Goal: Task Accomplishment & Management: Use online tool/utility

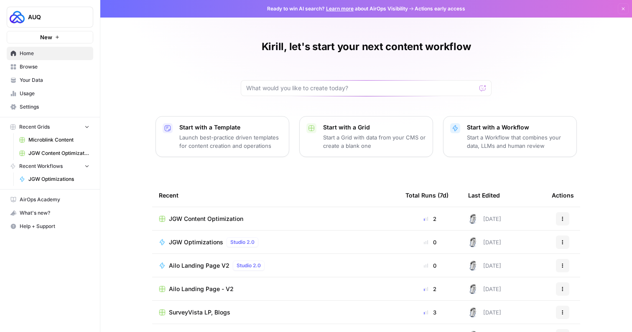
click at [220, 212] on td "JGW Content Optimization" at bounding box center [275, 218] width 247 height 23
click at [212, 216] on span "JGW Content Optimization" at bounding box center [206, 219] width 74 height 8
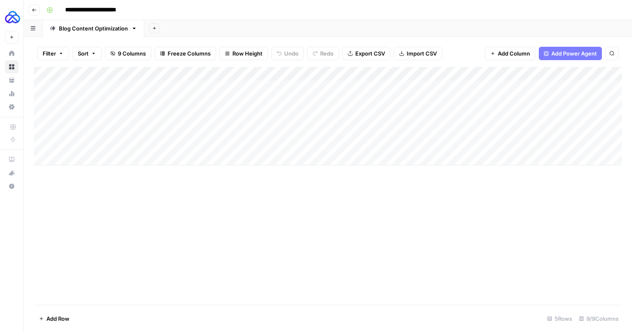
click at [120, 98] on div "Add Column" at bounding box center [328, 116] width 588 height 99
click at [234, 101] on div "Add Column" at bounding box center [328, 116] width 588 height 99
click at [164, 116] on div "Add Column" at bounding box center [328, 116] width 588 height 99
click at [214, 113] on div "Add Column" at bounding box center [328, 116] width 588 height 99
click at [147, 127] on div "Add Column" at bounding box center [328, 116] width 588 height 99
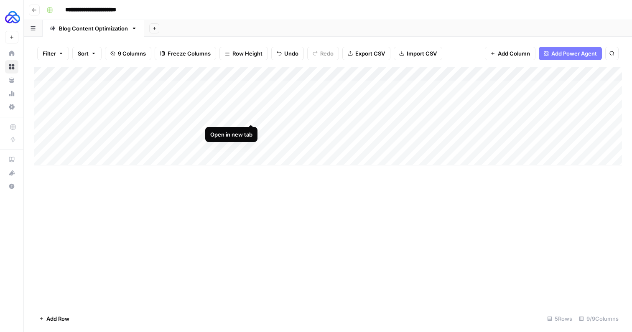
click at [222, 129] on div "Open in new tab" at bounding box center [231, 134] width 52 height 15
click at [201, 132] on div "Add Column" at bounding box center [328, 116] width 588 height 99
click at [323, 102] on div "Add Column" at bounding box center [328, 116] width 588 height 99
click at [294, 100] on div "Add Column" at bounding box center [328, 116] width 588 height 99
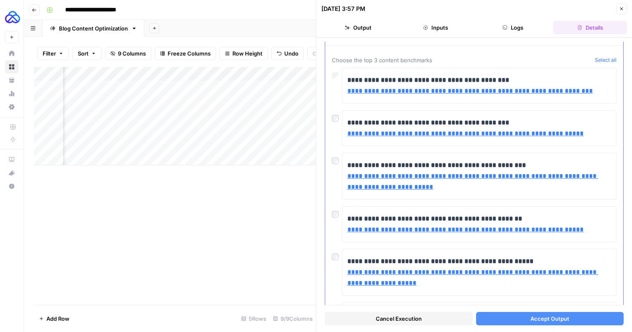
scroll to position [26, 0]
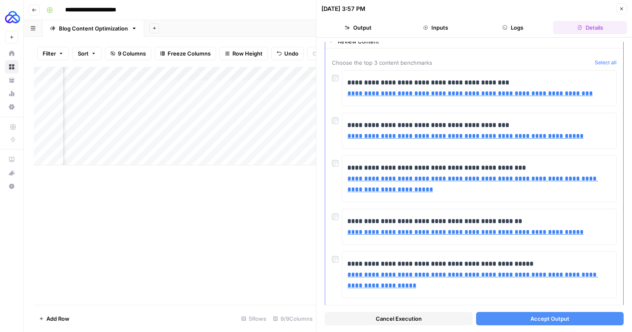
click at [335, 124] on div at bounding box center [337, 119] width 10 height 12
click at [547, 320] on span "Accept Output" at bounding box center [549, 319] width 39 height 8
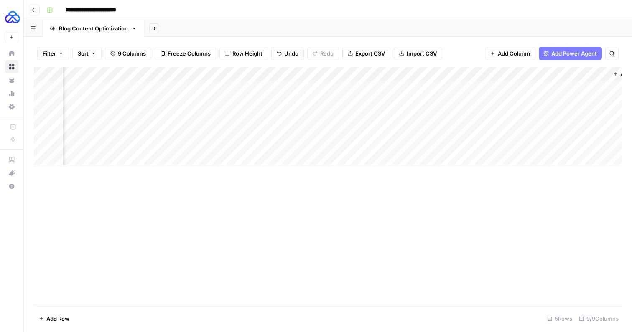
scroll to position [0, 324]
click at [331, 100] on div "Add Column" at bounding box center [328, 116] width 588 height 99
click at [188, 100] on div "Add Column" at bounding box center [328, 116] width 588 height 99
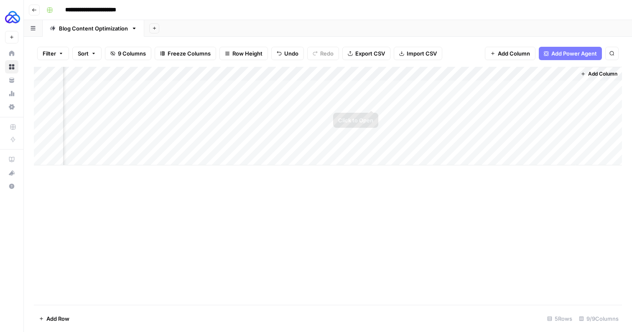
click at [373, 103] on div "Add Column" at bounding box center [328, 116] width 588 height 99
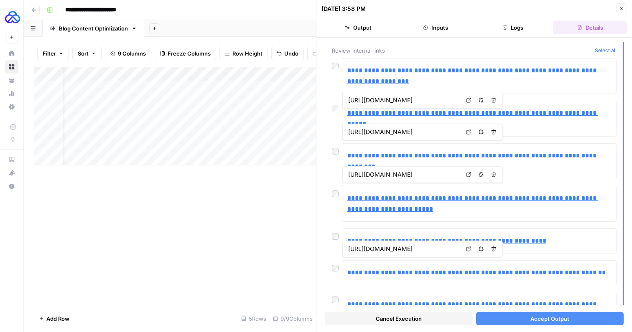
scroll to position [38, 0]
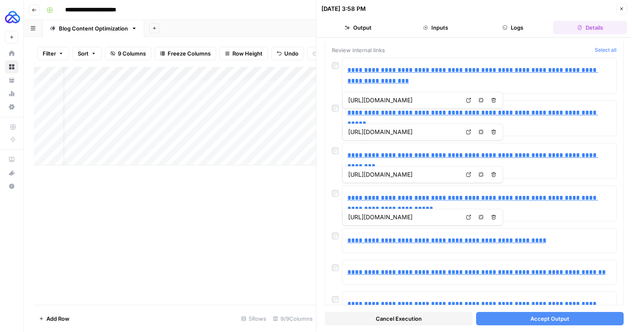
click at [538, 320] on span "Accept Output" at bounding box center [549, 319] width 39 height 8
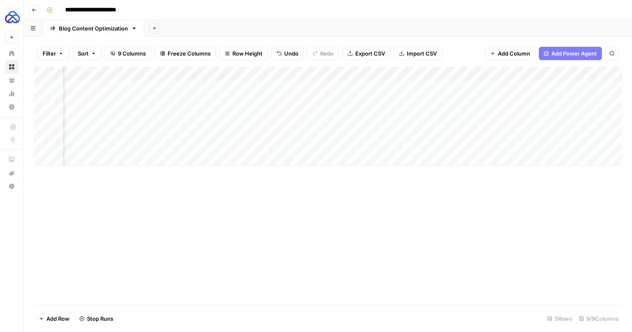
scroll to position [0, 324]
click at [371, 102] on div "Add Column" at bounding box center [328, 116] width 588 height 99
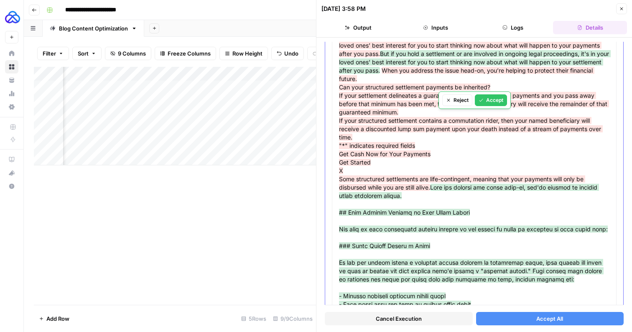
scroll to position [466, 0]
click at [385, 148] on span "When you address the issue head-on, you’re helping to protect their financial f…" at bounding box center [474, 128] width 270 height 124
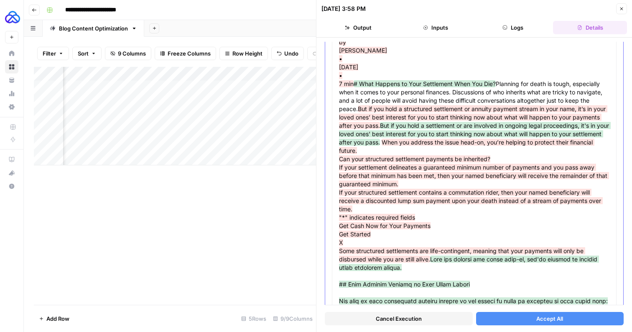
scroll to position [397, 0]
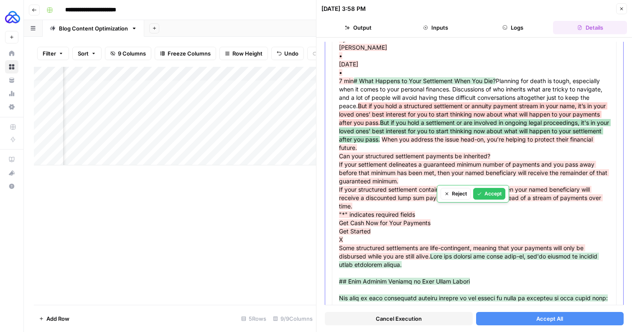
click at [387, 126] on span "But if you hold a structured settlement or annuity payment stream in your name,…" at bounding box center [473, 114] width 268 height 24
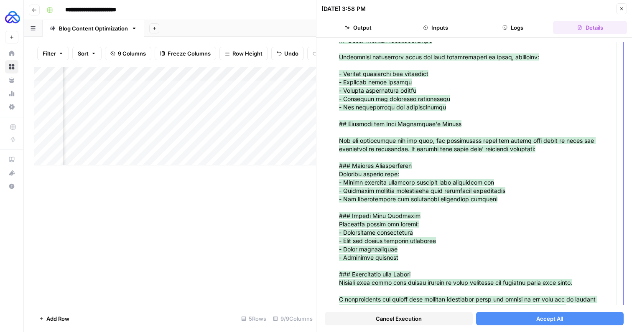
scroll to position [3229, 0]
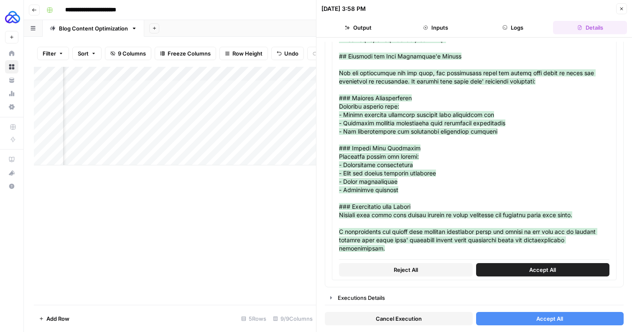
click at [543, 316] on span "Accept All" at bounding box center [549, 319] width 27 height 8
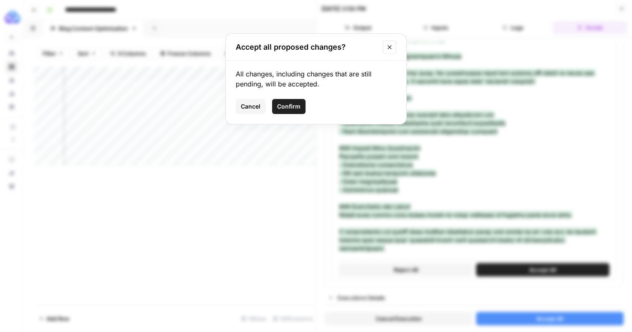
click at [296, 103] on span "Confirm" at bounding box center [288, 106] width 23 height 8
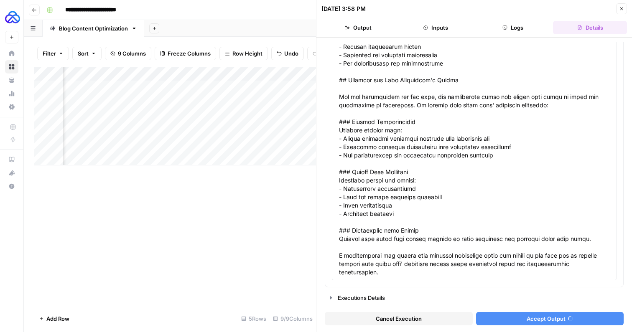
scroll to position [1662, 0]
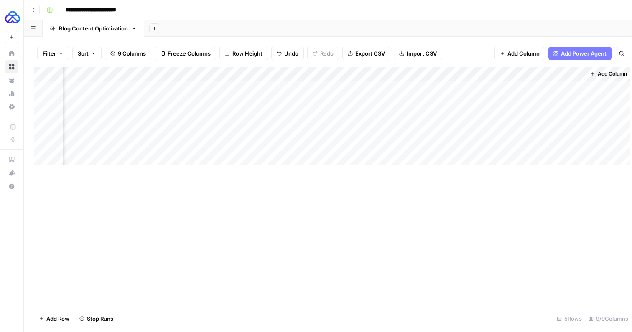
scroll to position [0, 314]
click at [454, 102] on div "Add Column" at bounding box center [328, 116] width 588 height 99
click at [269, 115] on div "Add Column" at bounding box center [328, 116] width 588 height 99
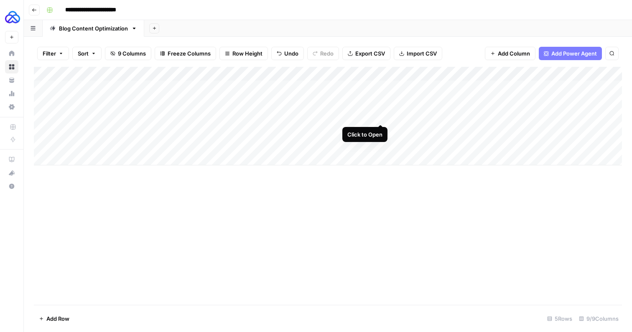
click at [381, 114] on div "Add Column" at bounding box center [328, 116] width 588 height 99
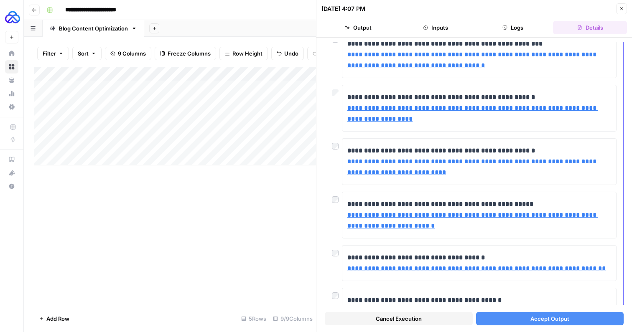
scroll to position [79, 0]
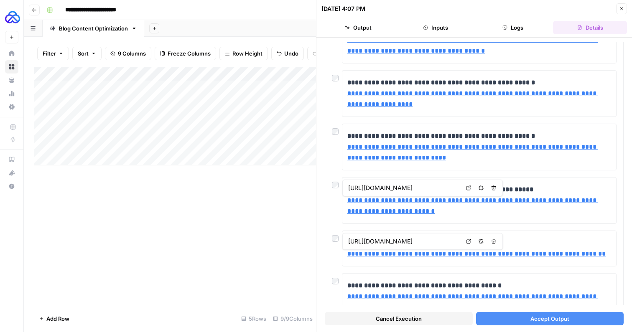
click at [524, 318] on button "Accept Output" at bounding box center [550, 318] width 148 height 13
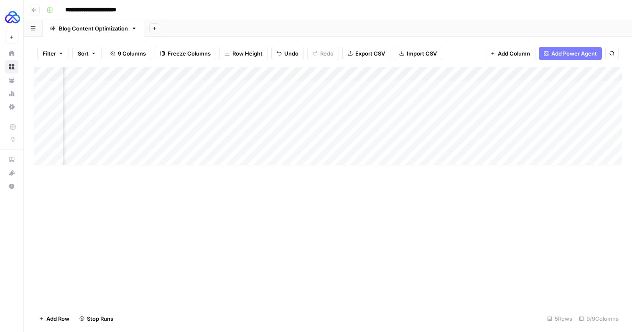
scroll to position [0, 131]
click at [518, 115] on div "Add Column" at bounding box center [328, 116] width 588 height 99
click at [291, 131] on div "Add Column" at bounding box center [328, 116] width 588 height 99
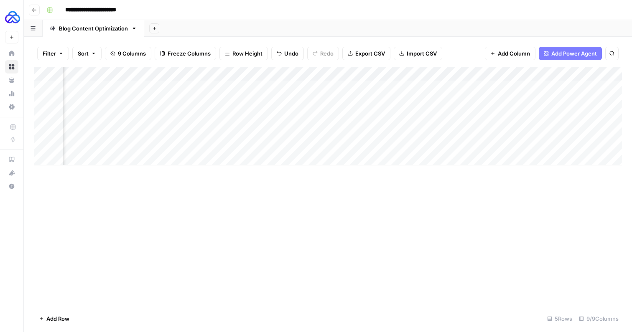
click at [234, 130] on div "Add Column" at bounding box center [328, 116] width 588 height 99
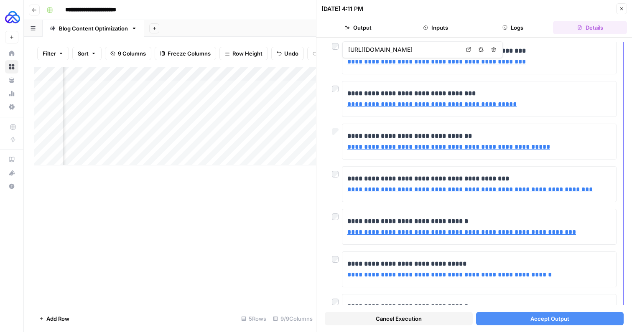
scroll to position [57, 0]
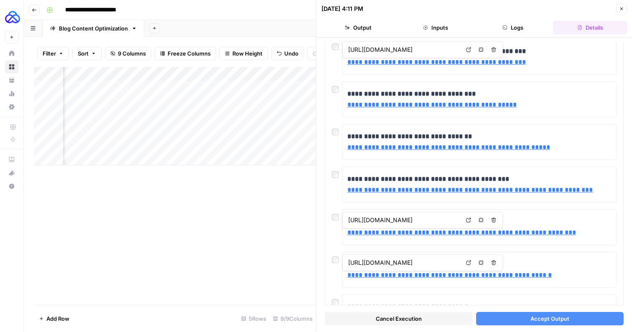
click at [531, 318] on span "Accept Output" at bounding box center [549, 319] width 39 height 8
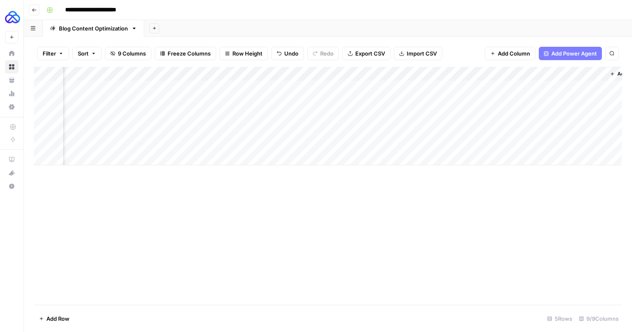
scroll to position [0, 324]
click at [371, 116] on div "Add Column" at bounding box center [328, 116] width 588 height 99
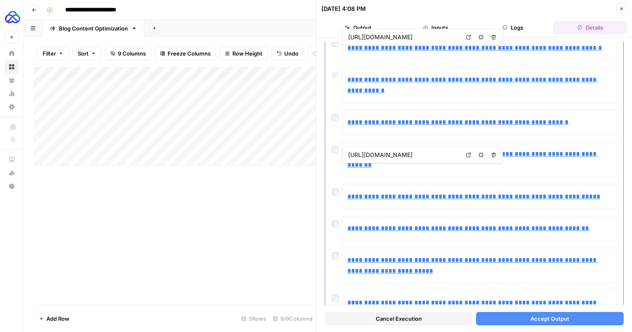
scroll to position [67, 0]
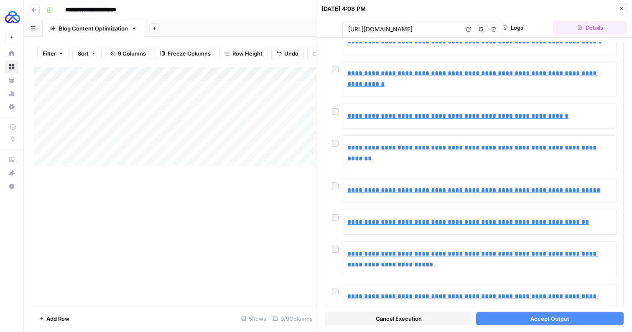
click at [570, 319] on button "Accept Output" at bounding box center [550, 318] width 148 height 13
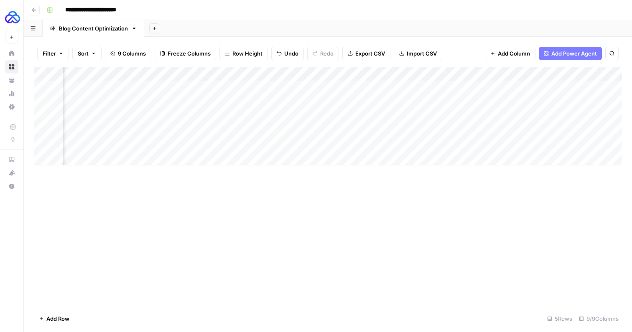
scroll to position [0, 242]
click at [451, 115] on div "Add Column" at bounding box center [328, 116] width 588 height 99
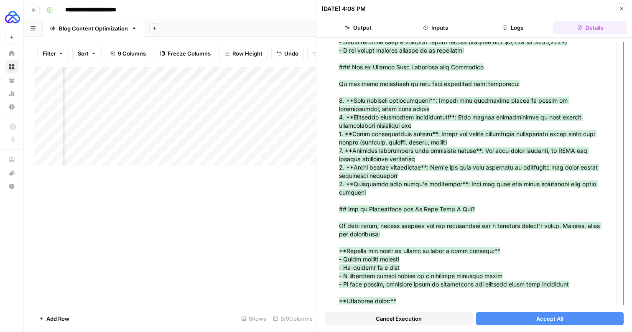
scroll to position [2380, 0]
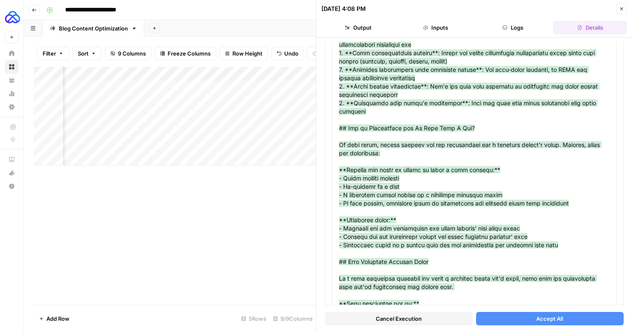
click at [542, 316] on span "Accept All" at bounding box center [549, 319] width 27 height 8
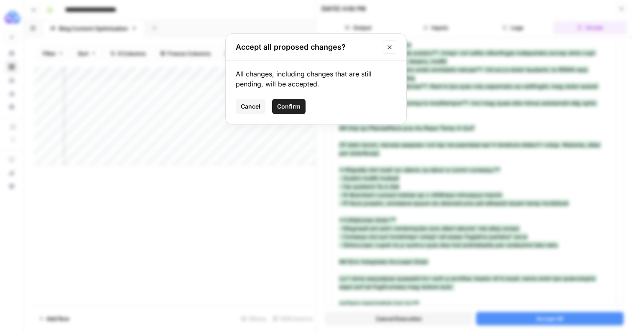
click at [298, 106] on span "Confirm" at bounding box center [288, 106] width 23 height 8
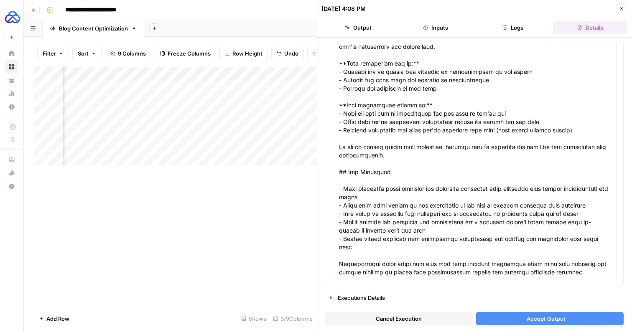
scroll to position [985, 0]
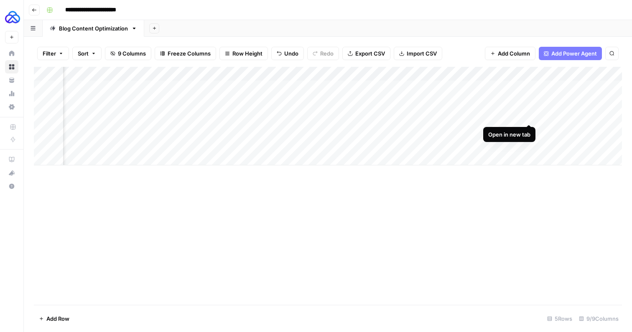
click at [528, 115] on div "Add Column" at bounding box center [328, 116] width 588 height 99
click at [408, 130] on div "Add Column" at bounding box center [328, 116] width 588 height 99
click at [173, 114] on div "Add Column" at bounding box center [328, 116] width 588 height 99
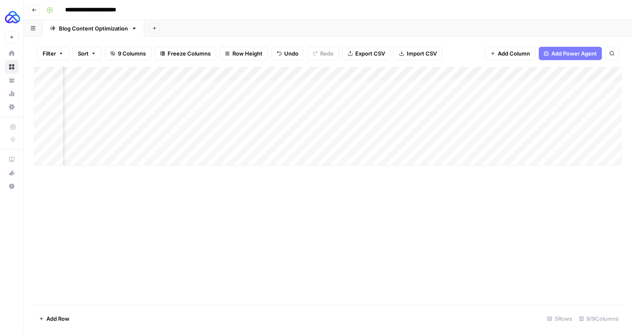
click at [425, 132] on div "Add Column" at bounding box center [328, 116] width 588 height 99
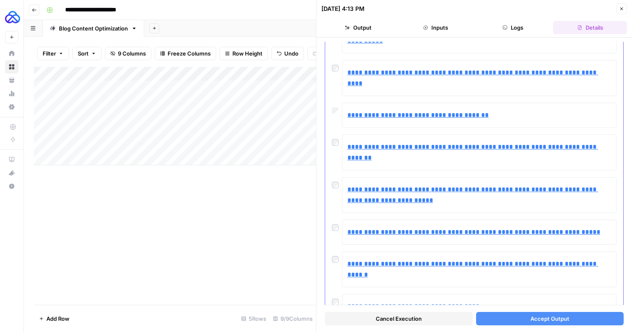
scroll to position [79, 0]
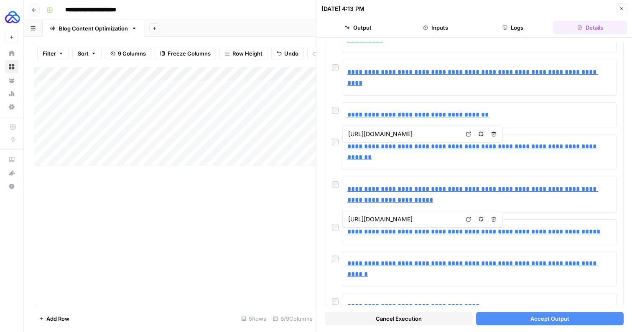
click at [557, 318] on span "Accept Output" at bounding box center [549, 319] width 39 height 8
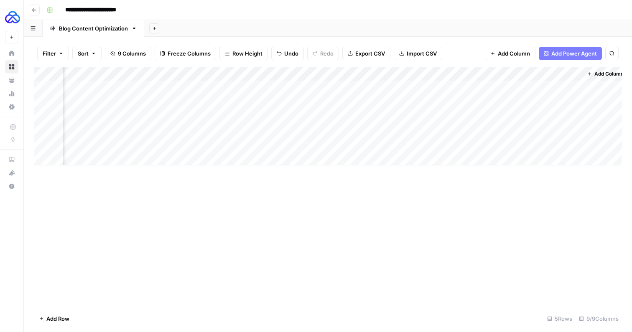
scroll to position [0, 324]
click at [371, 129] on div "Add Column" at bounding box center [328, 116] width 588 height 99
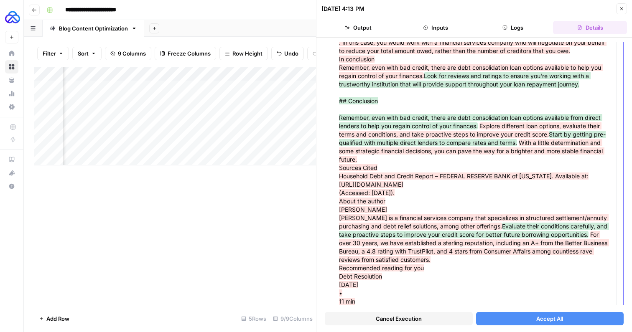
scroll to position [2427, 0]
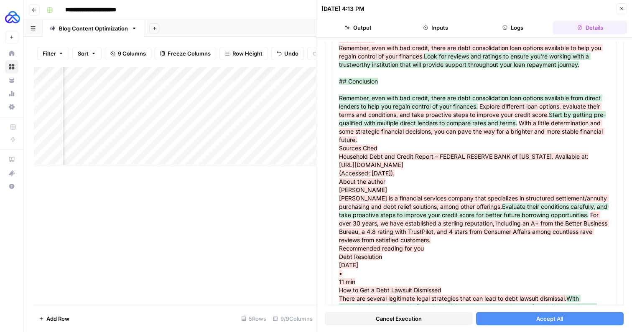
click at [545, 313] on button "Accept All" at bounding box center [550, 318] width 148 height 13
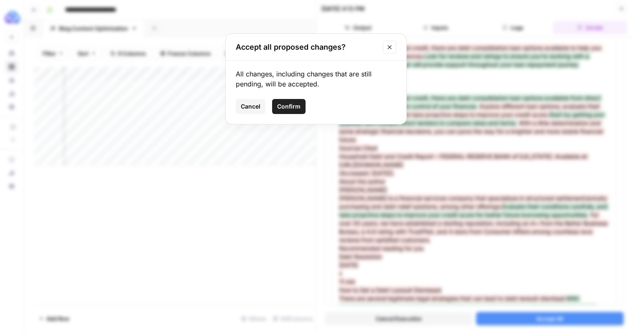
click at [291, 106] on span "Confirm" at bounding box center [288, 106] width 23 height 8
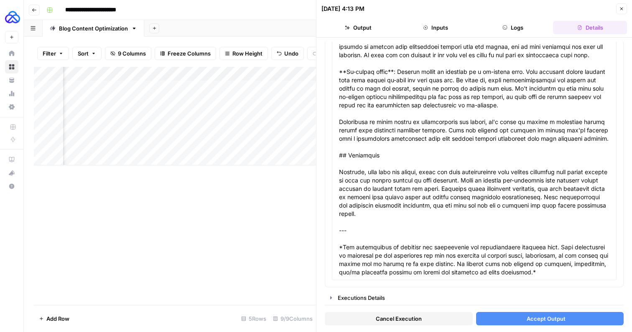
scroll to position [1570, 0]
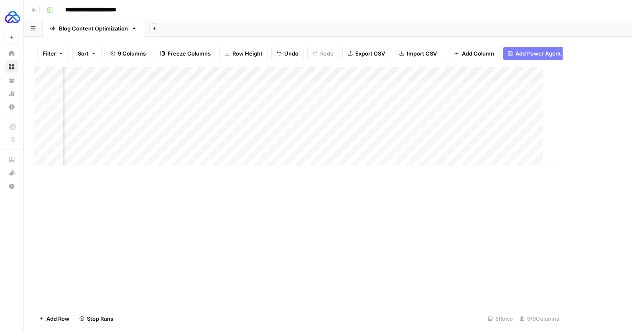
scroll to position [0, 314]
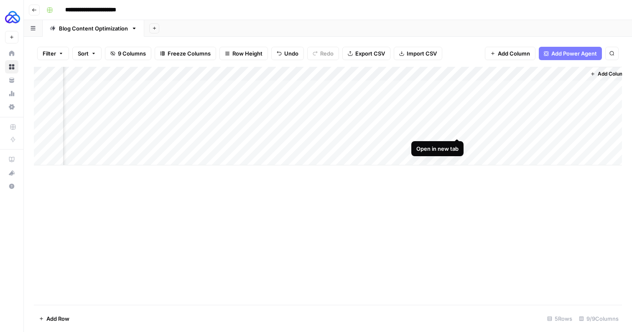
click at [455, 130] on div "Add Column" at bounding box center [328, 116] width 588 height 99
